Goal: Task Accomplishment & Management: Manage account settings

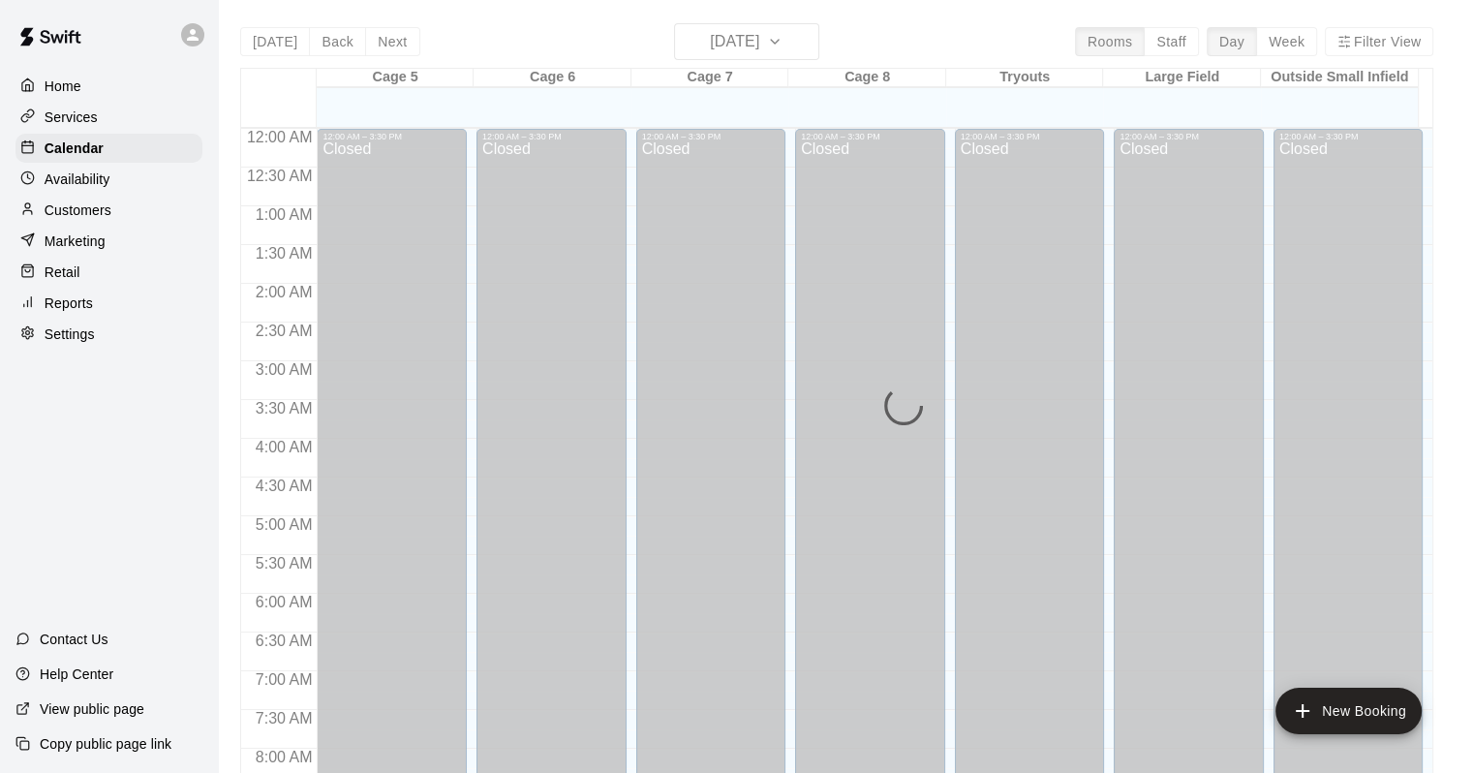
scroll to position [1133, 0]
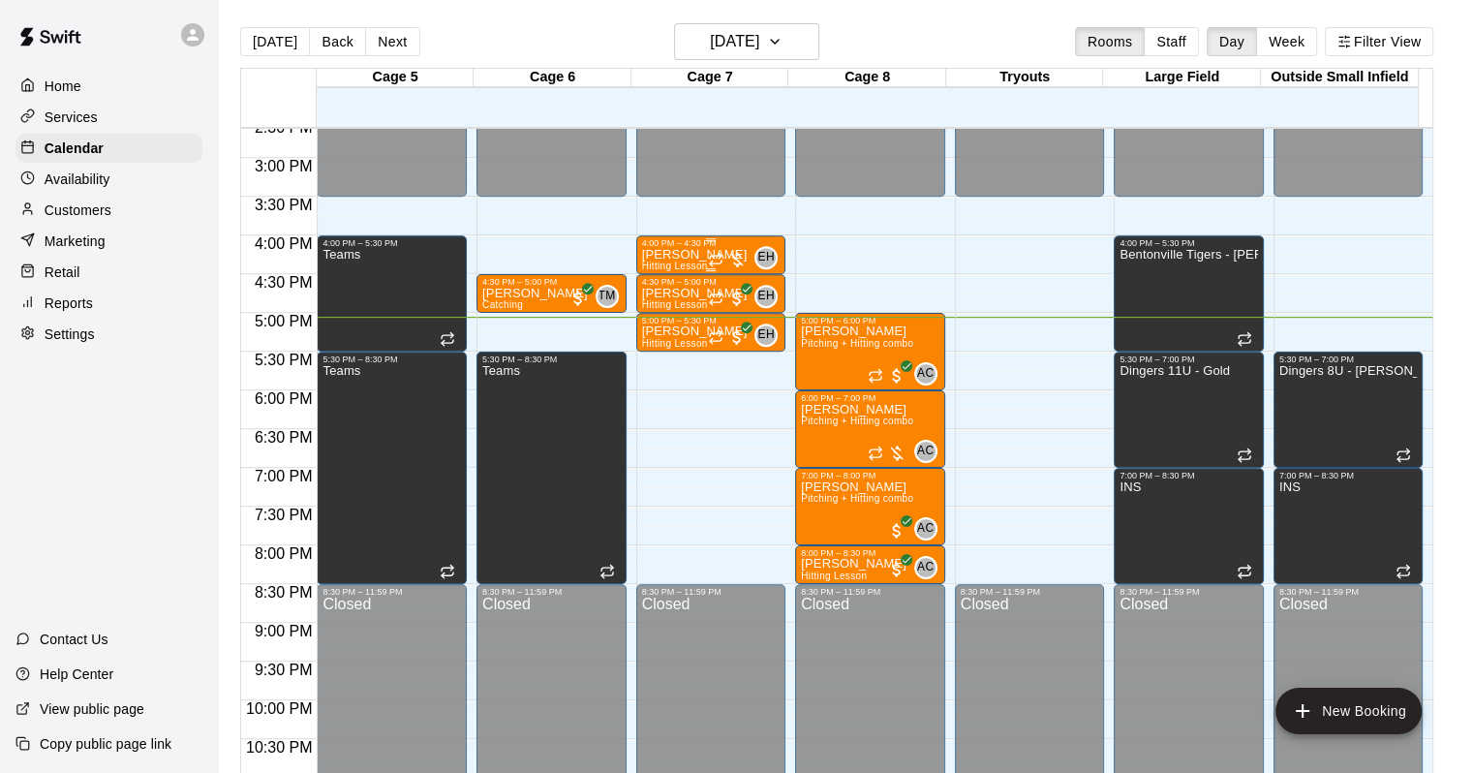
click at [663, 248] on div "4:00 PM – 4:30 PM" at bounding box center [711, 243] width 139 height 10
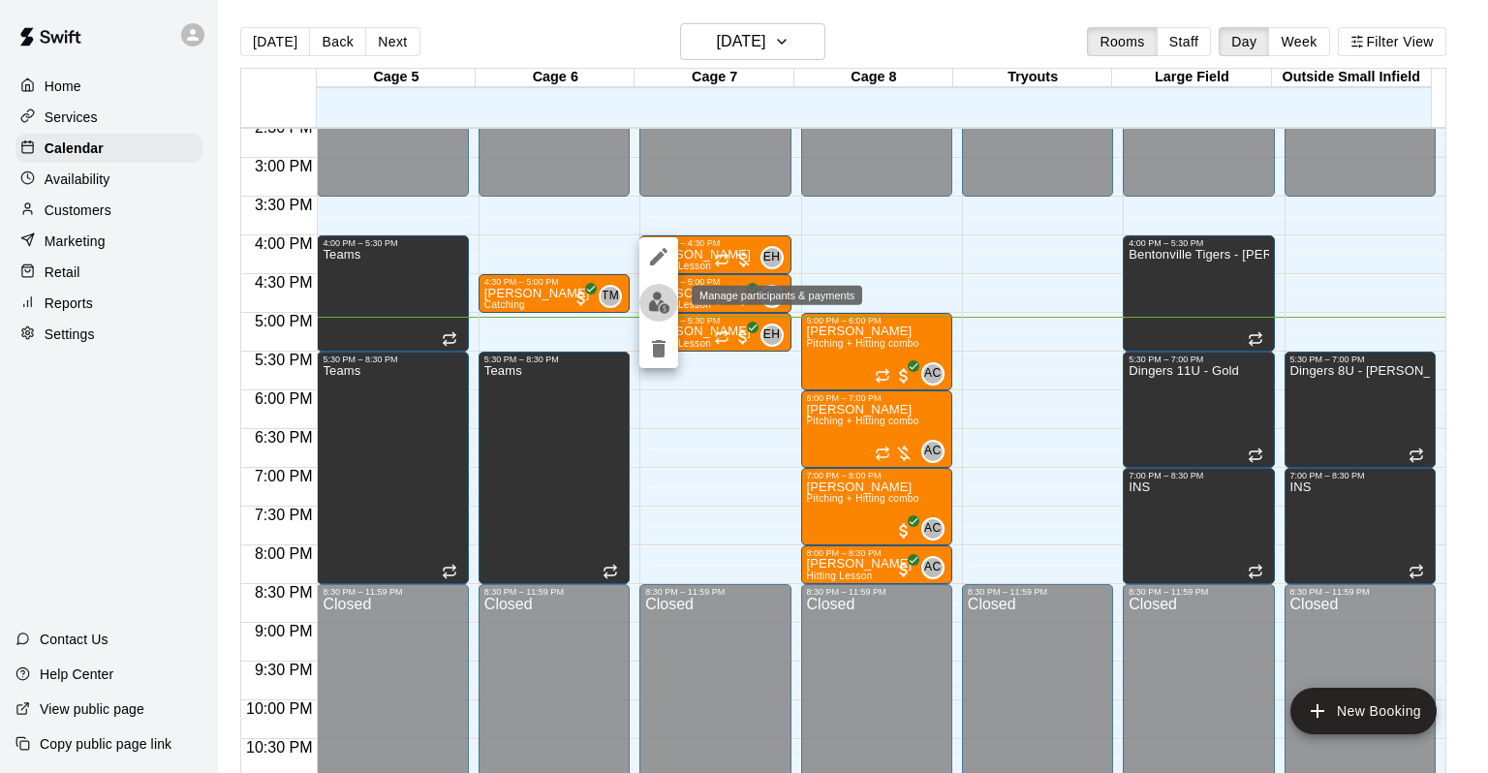
click at [643, 298] on button "edit" at bounding box center [658, 303] width 39 height 38
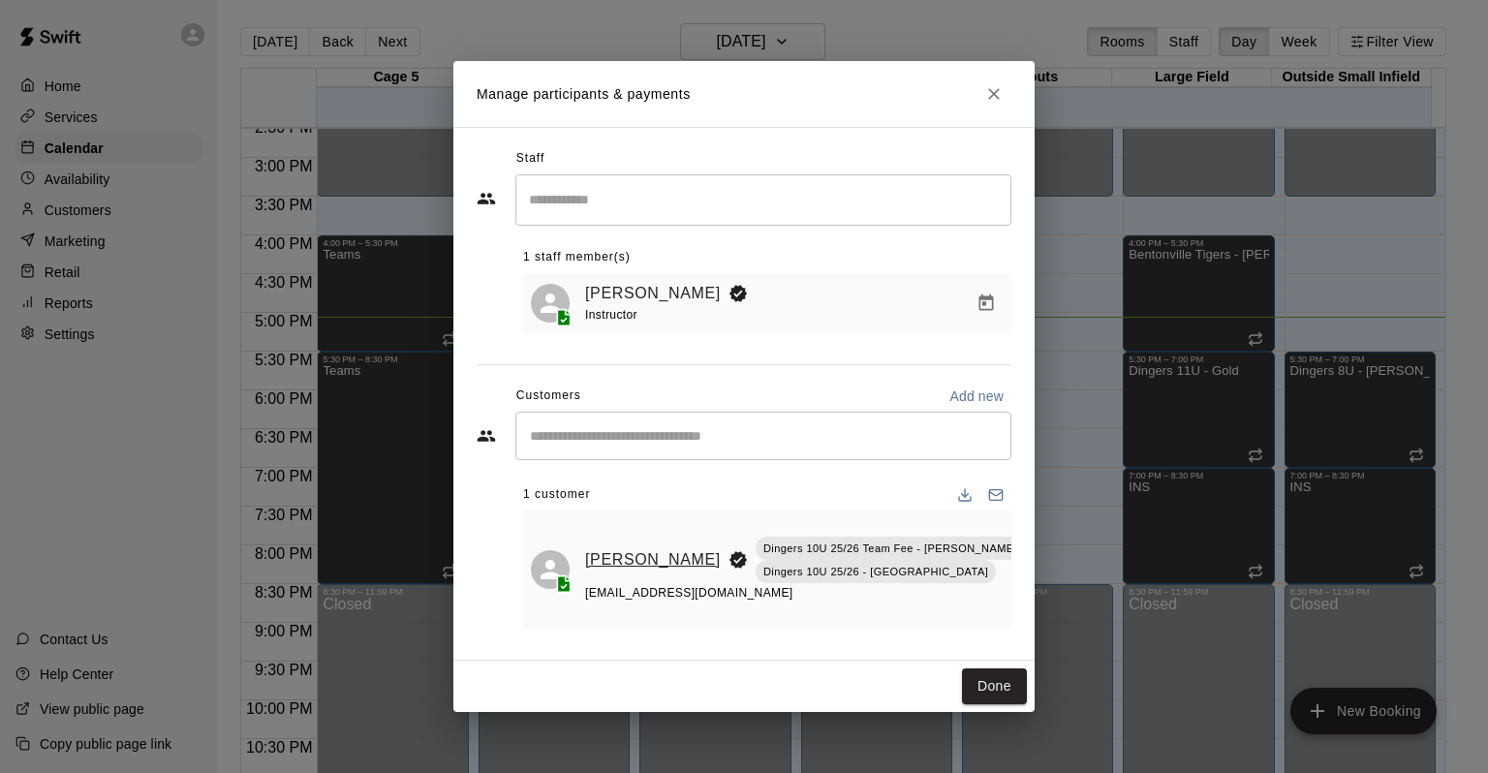
click at [601, 570] on link "[PERSON_NAME]" at bounding box center [653, 559] width 136 height 25
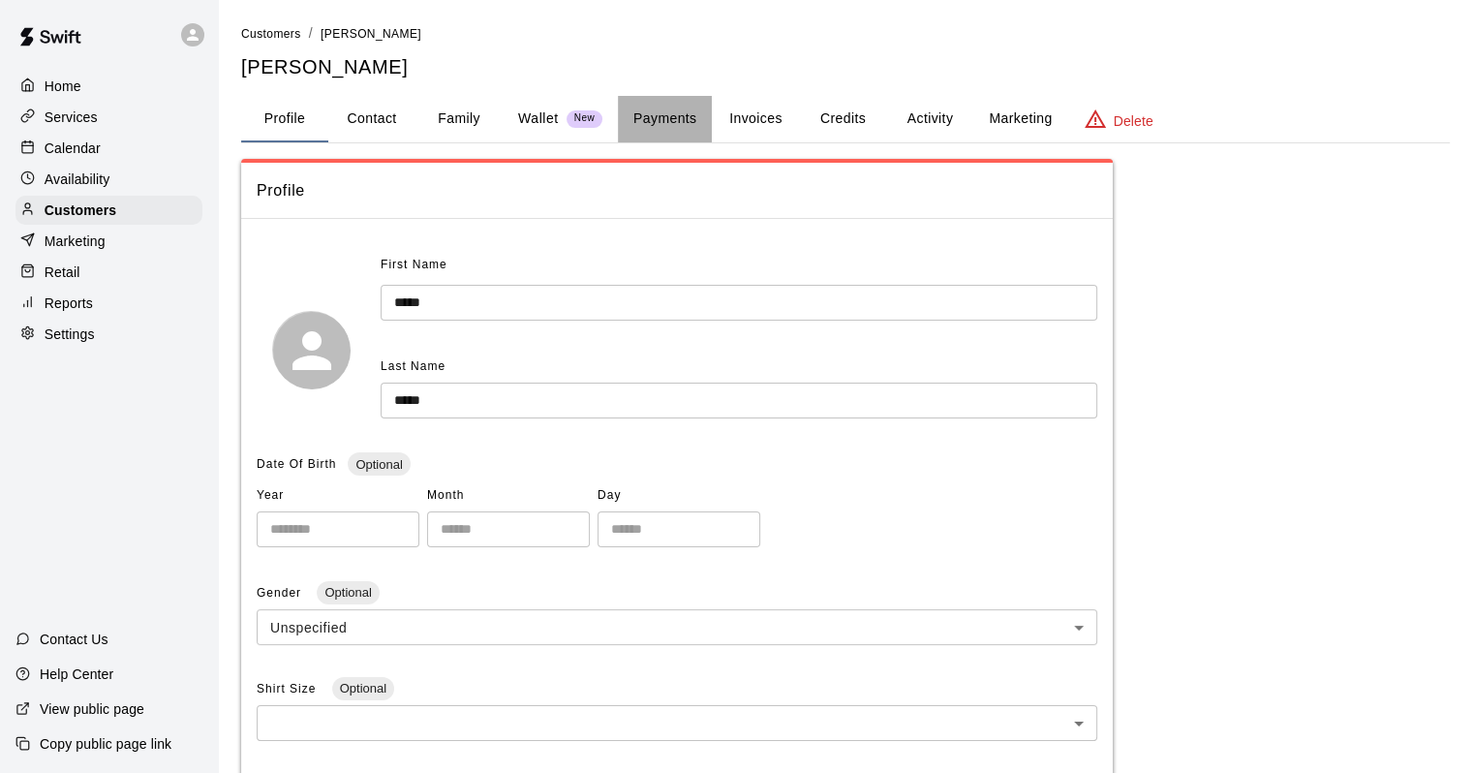
click at [686, 124] on button "Payments" at bounding box center [665, 119] width 94 height 46
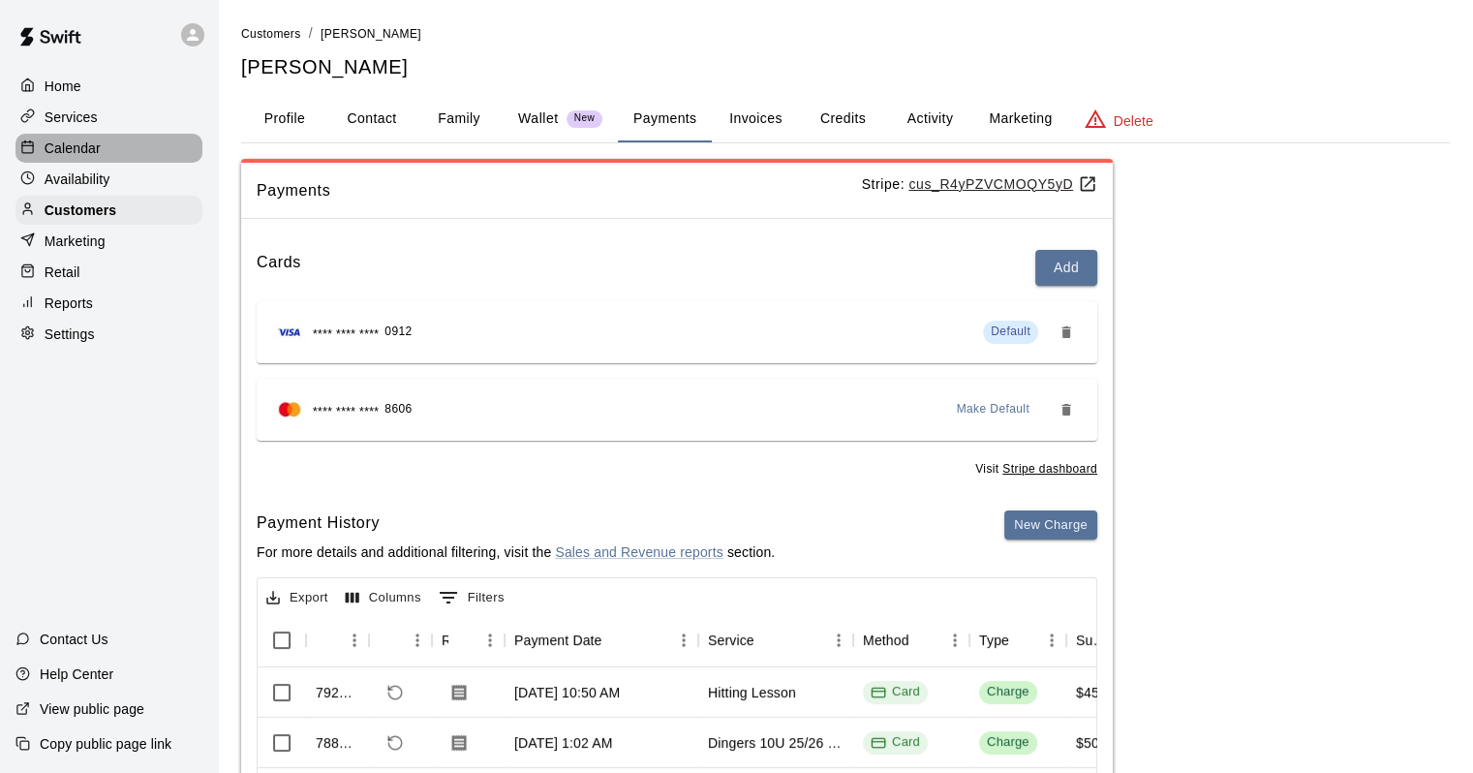
click at [78, 145] on p "Calendar" at bounding box center [73, 148] width 56 height 19
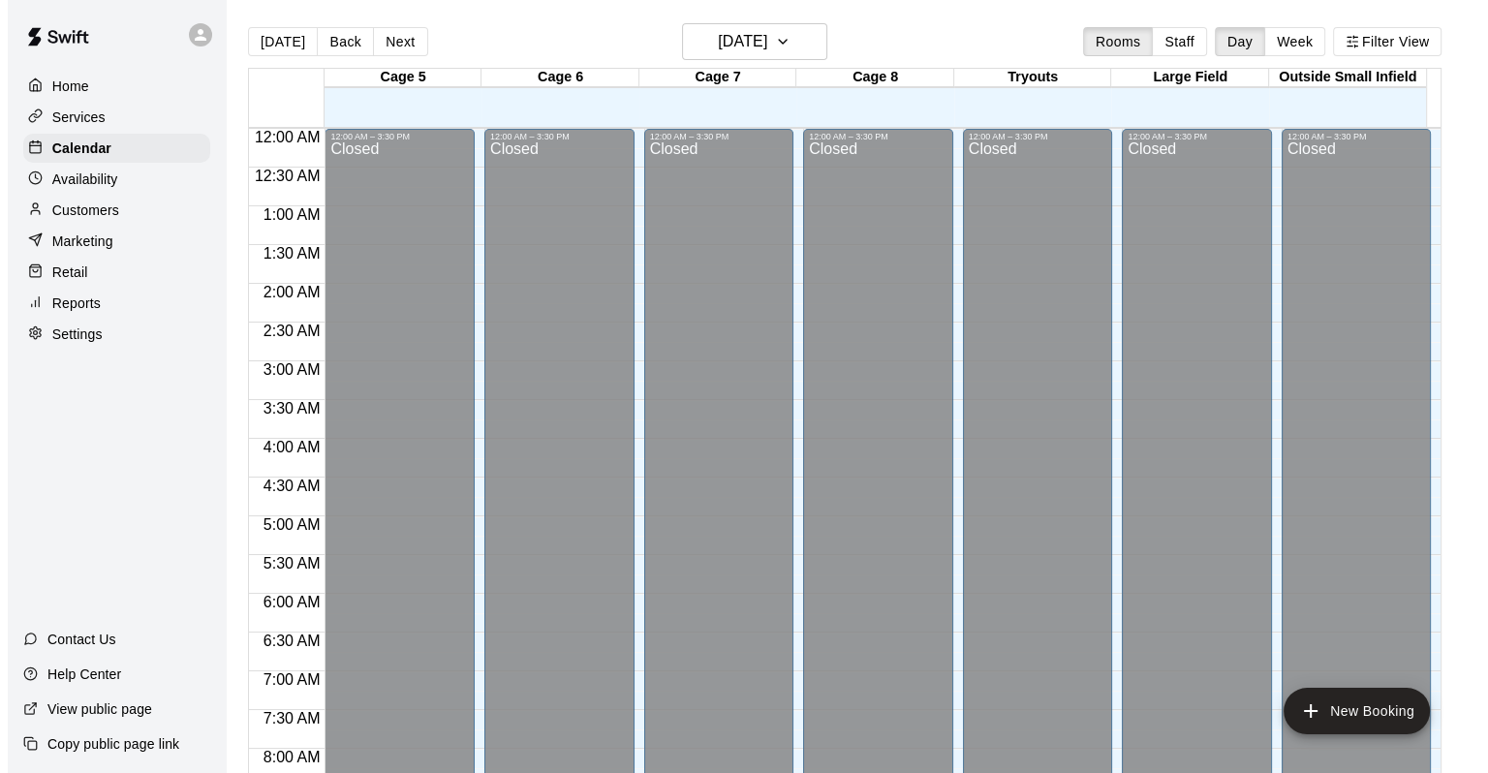
scroll to position [1133, 0]
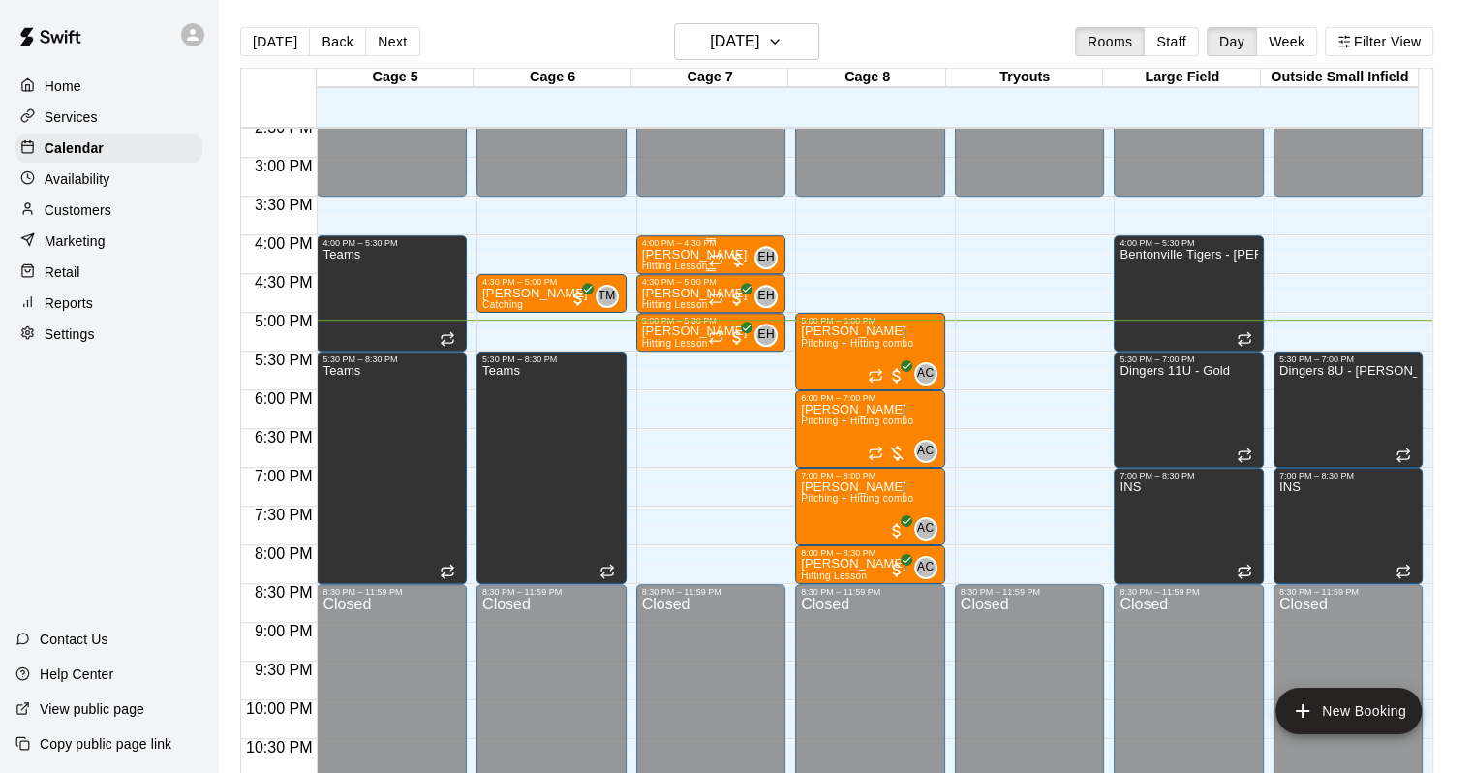
click at [694, 255] on p "[PERSON_NAME]" at bounding box center [695, 255] width 106 height 0
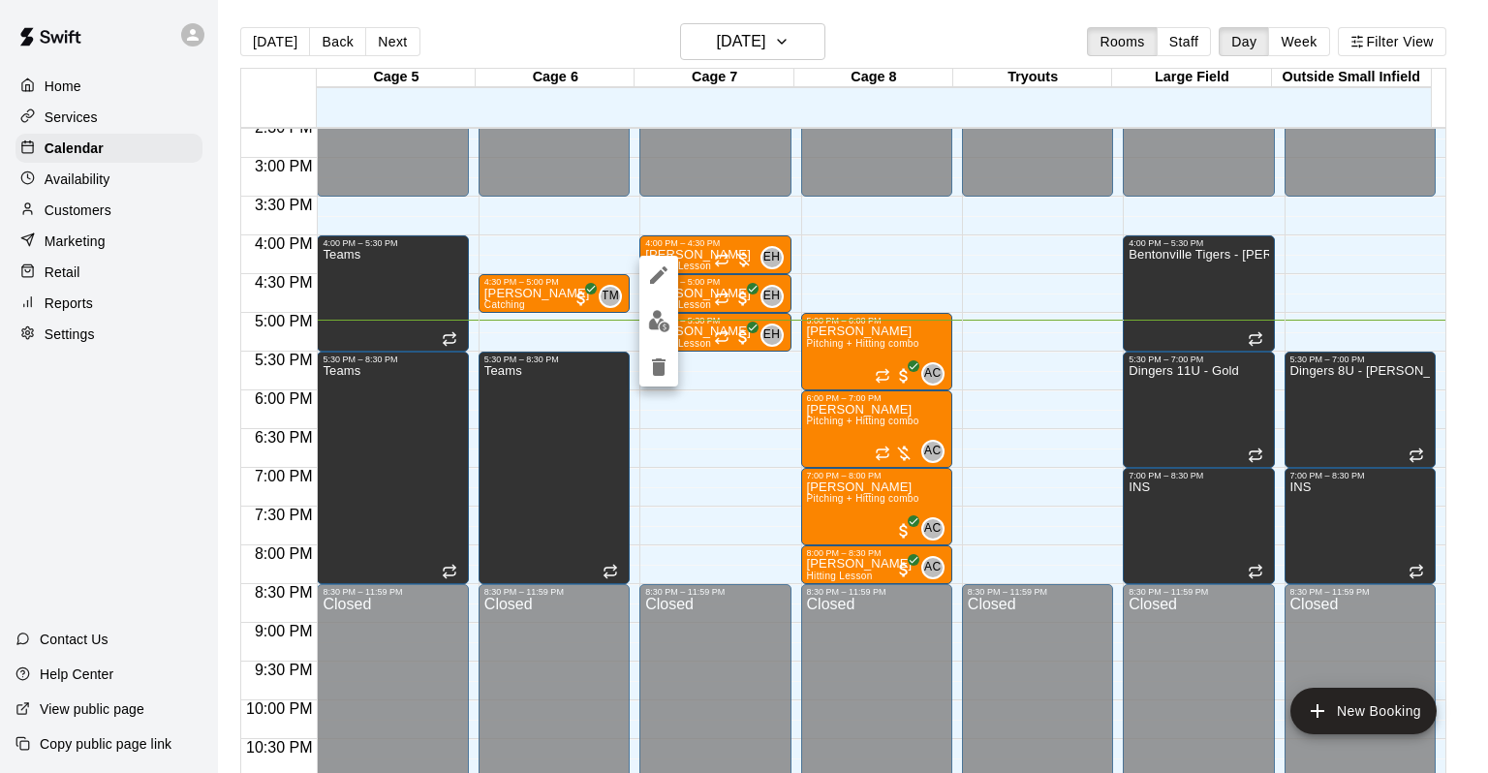
click at [663, 327] on img "edit" at bounding box center [659, 321] width 22 height 22
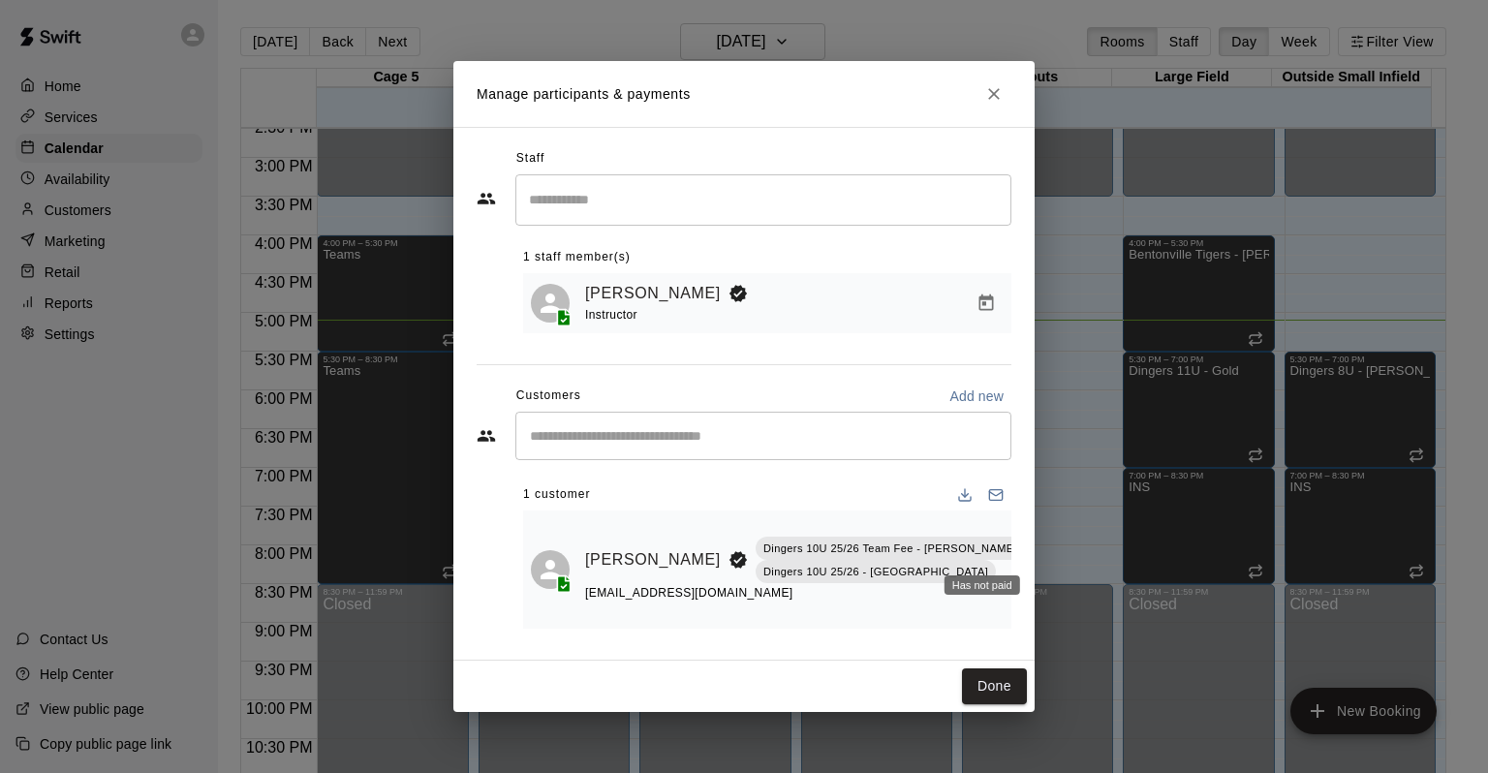
click at [1025, 560] on span "Has not paid" at bounding box center [1042, 568] width 35 height 16
click at [1033, 594] on icon "Manage bookings & payment" at bounding box center [1042, 603] width 19 height 19
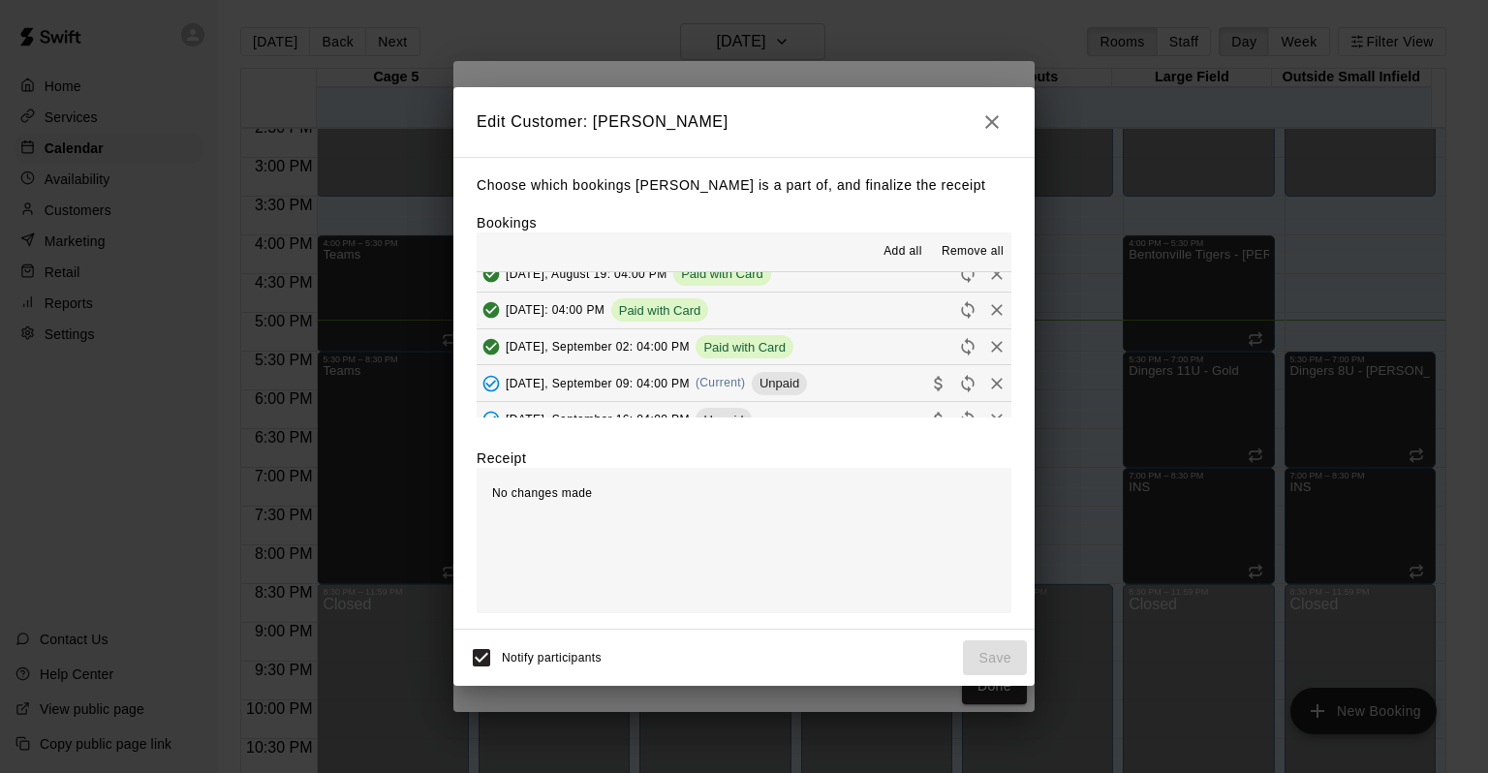
scroll to position [97, 0]
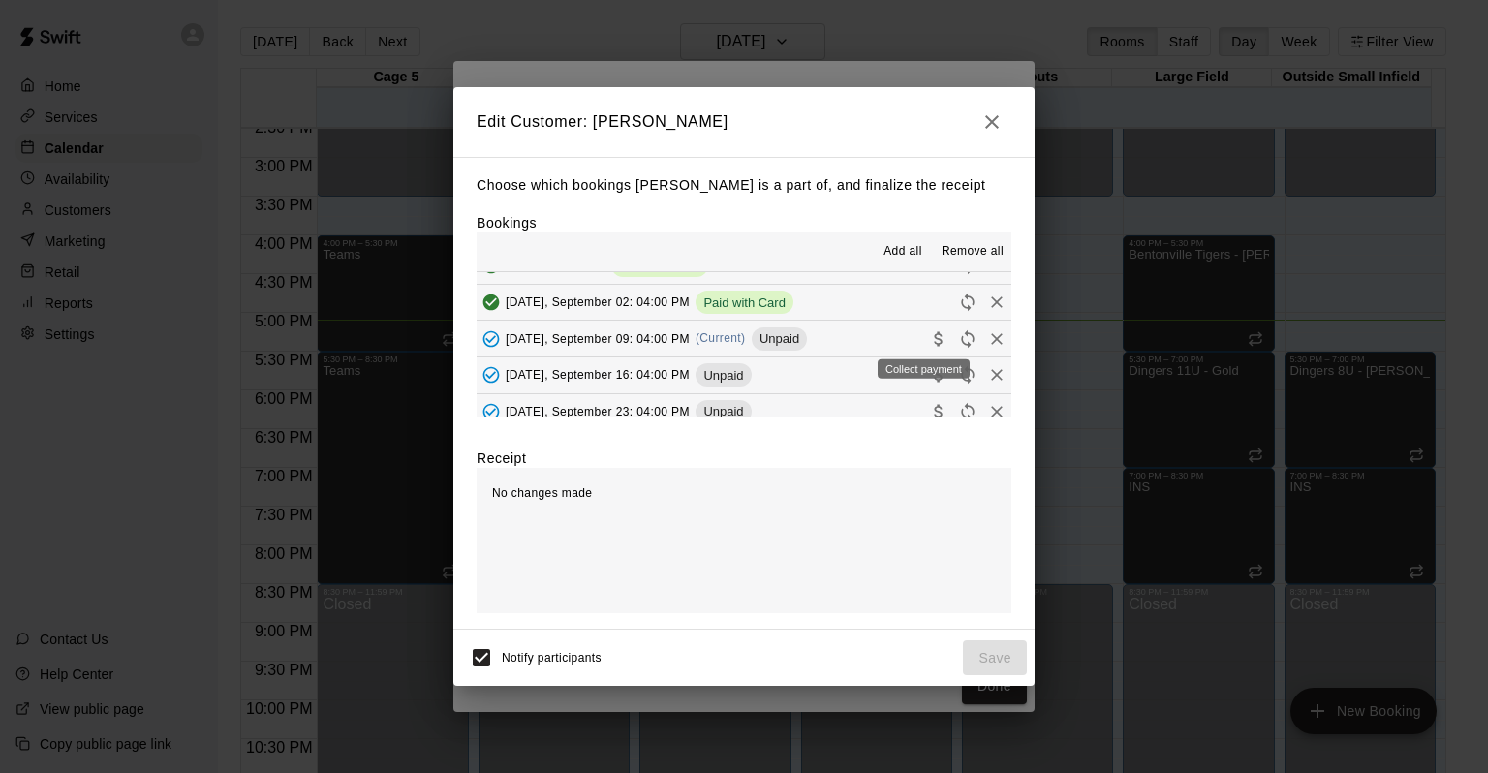
click at [934, 340] on icon "Collect payment" at bounding box center [938, 338] width 8 height 15
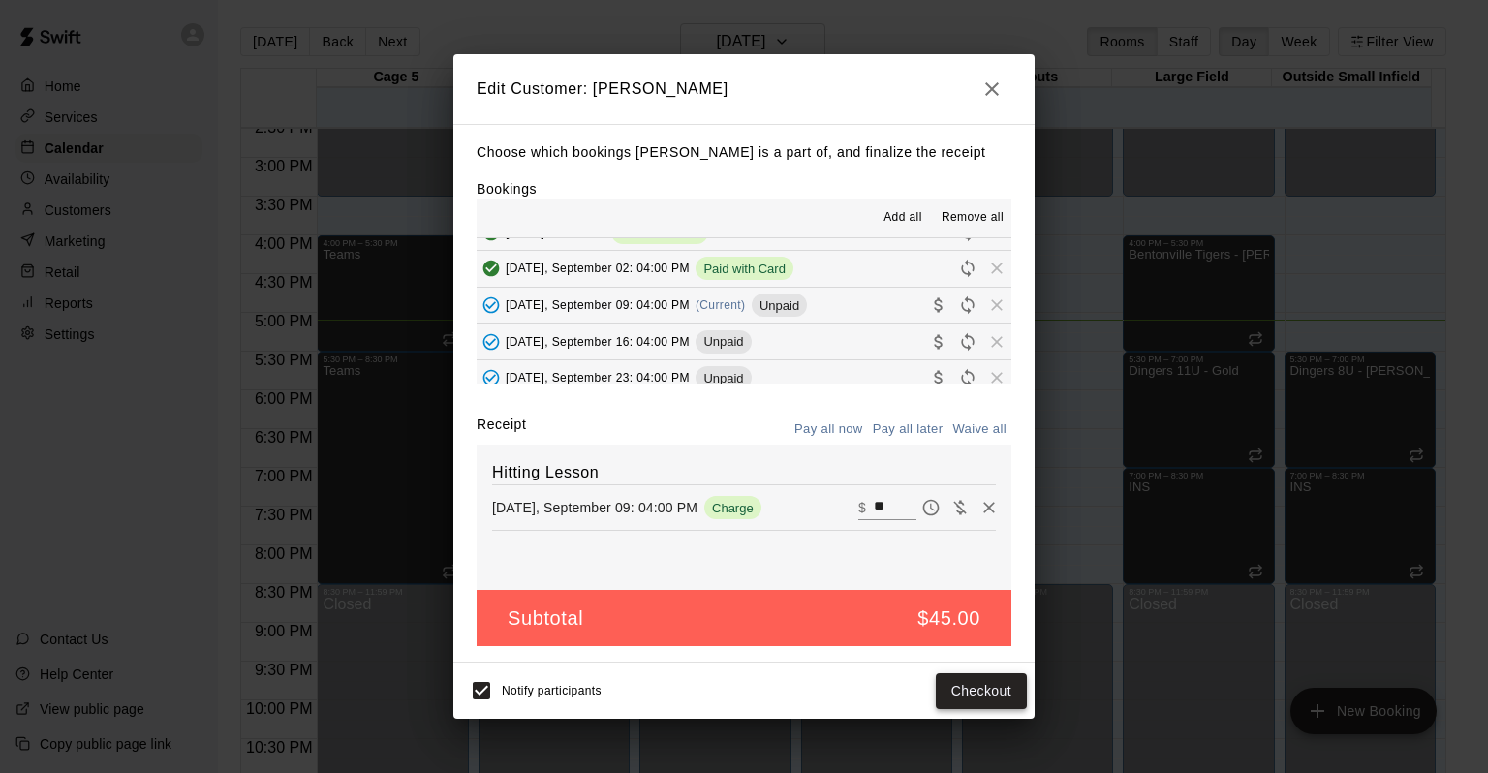
click at [975, 692] on button "Checkout" at bounding box center [981, 691] width 91 height 36
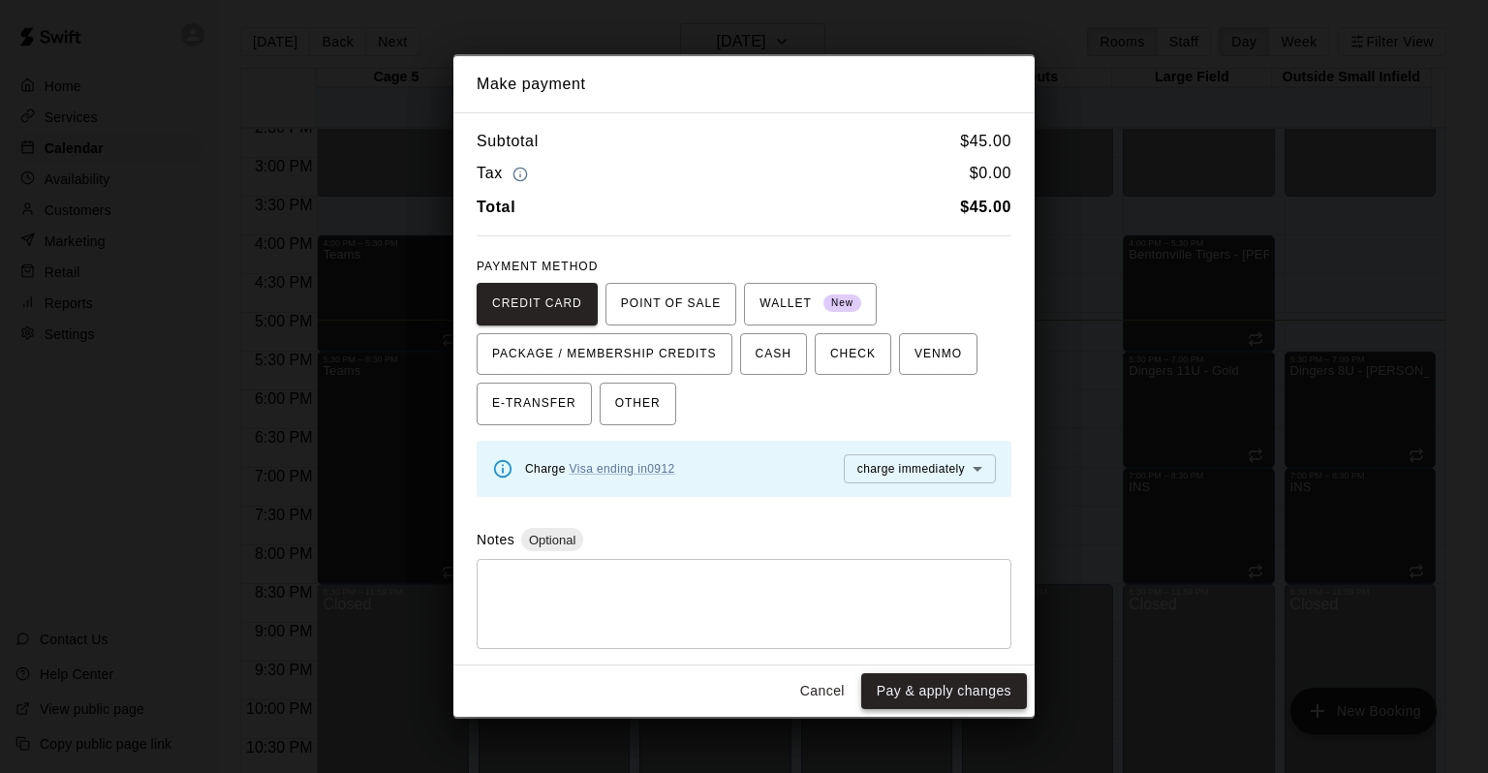
click at [977, 692] on button "Pay & apply changes" at bounding box center [944, 691] width 166 height 36
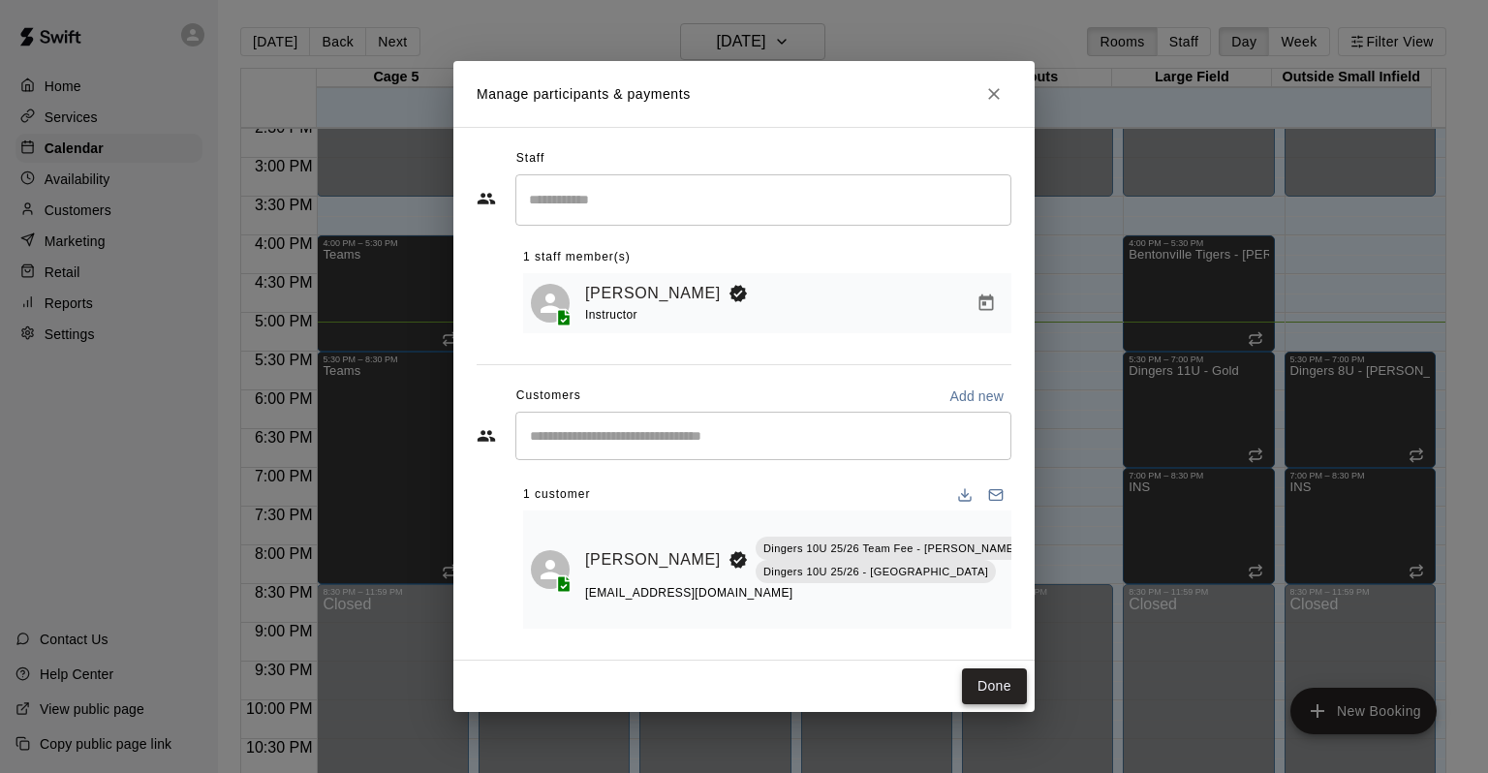
click at [1007, 680] on button "Done" at bounding box center [994, 686] width 65 height 36
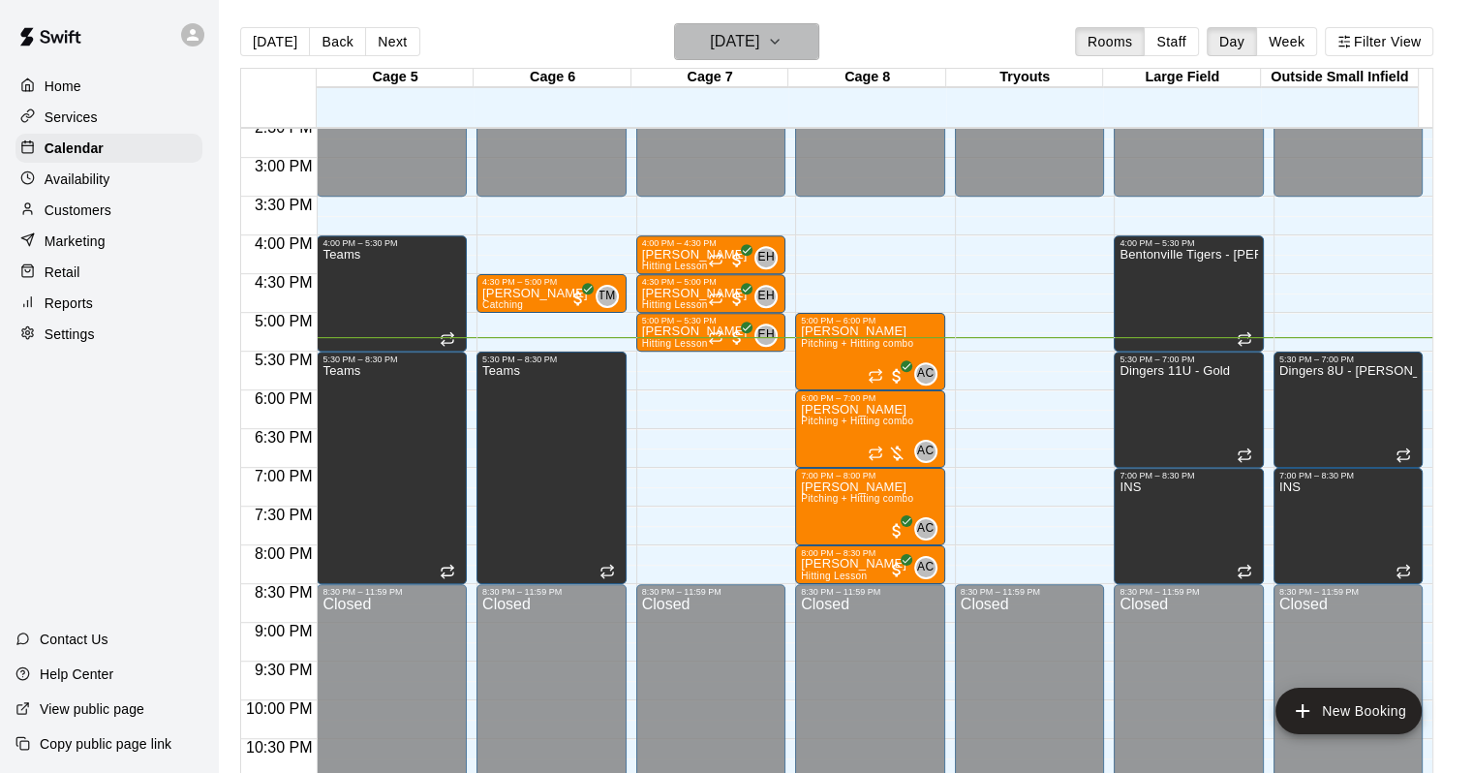
click at [758, 50] on h6 "[DATE]" at bounding box center [734, 41] width 49 height 27
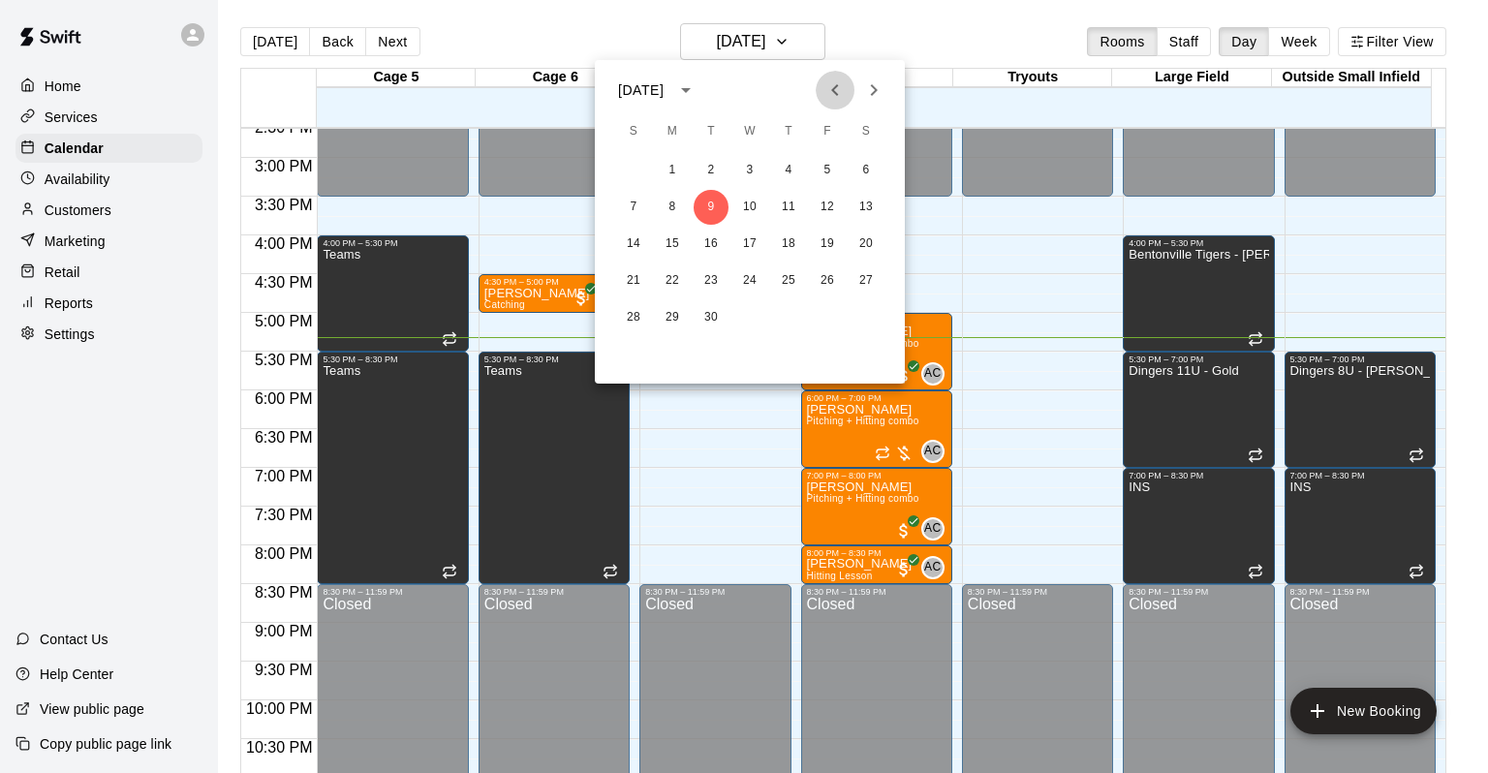
click at [838, 100] on icon "Previous month" at bounding box center [834, 89] width 23 height 23
click at [722, 242] on button "12" at bounding box center [711, 244] width 35 height 35
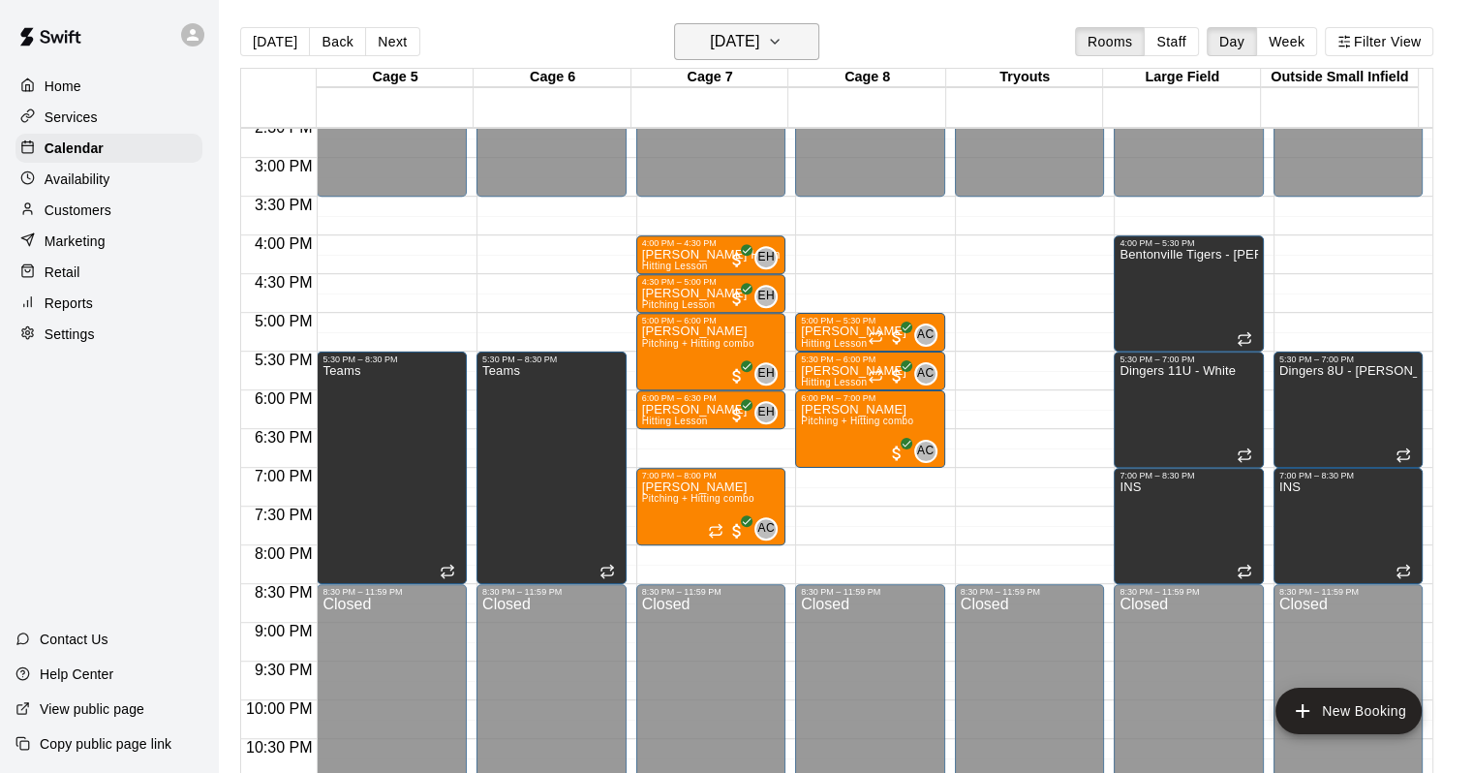
click at [819, 46] on button "[DATE]" at bounding box center [746, 41] width 145 height 37
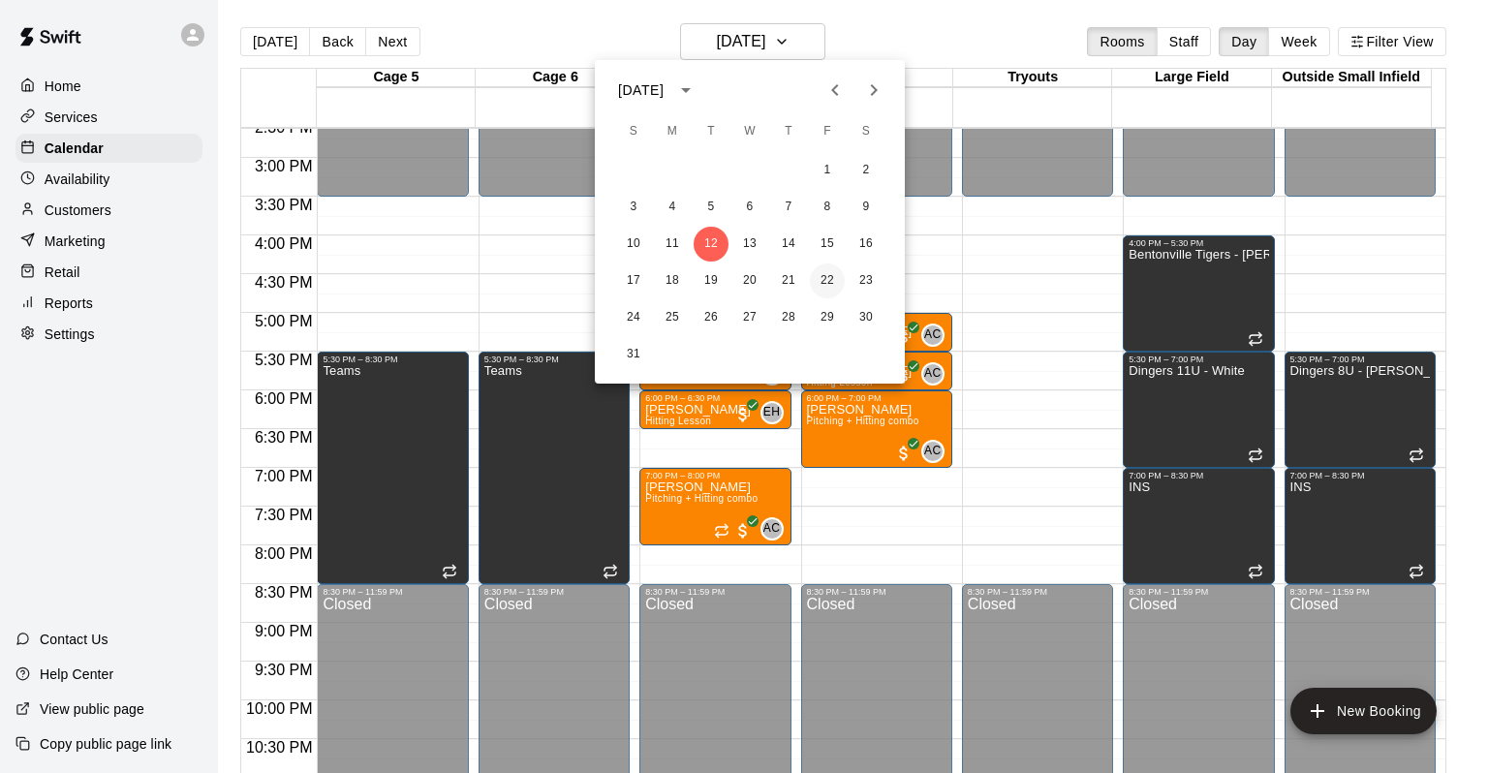
click at [828, 282] on button "22" at bounding box center [827, 280] width 35 height 35
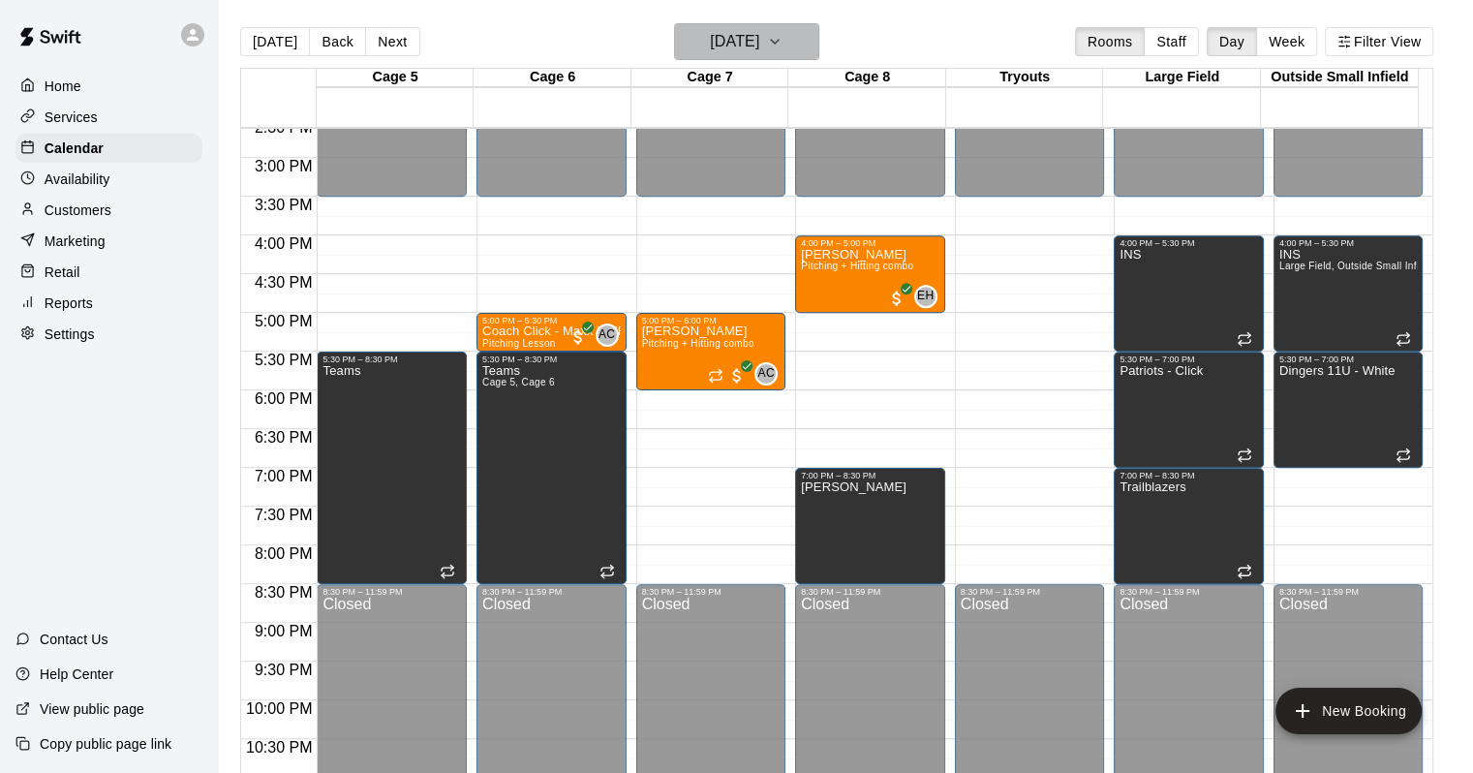
click at [783, 50] on icon "button" at bounding box center [774, 41] width 15 height 23
